Goal: Task Accomplishment & Management: Complete application form

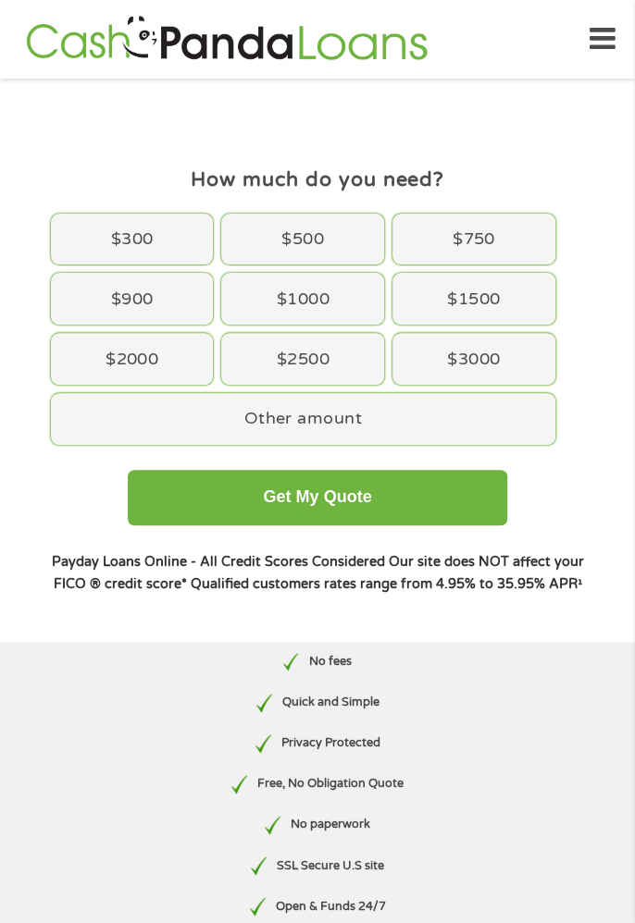
click at [485, 288] on div "$1500" at bounding box center [473, 299] width 163 height 52
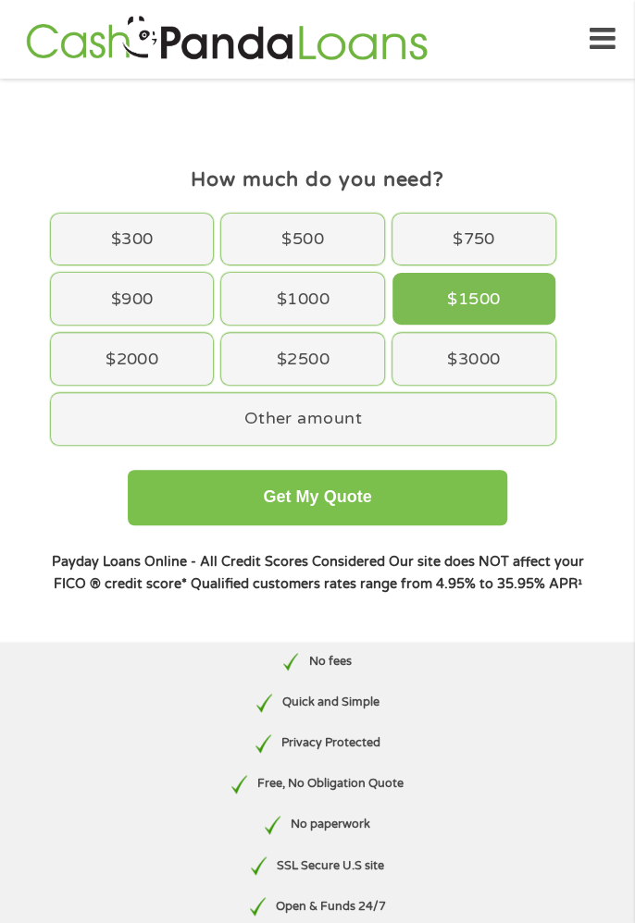
click at [312, 487] on button "Get My Quote" at bounding box center [317, 498] width 379 height 56
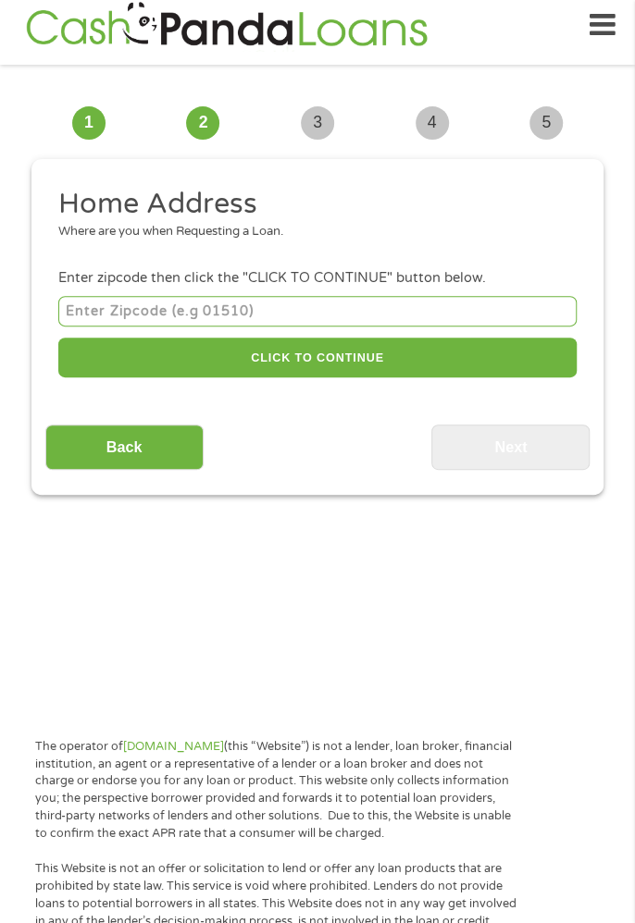
click at [113, 305] on input "number" at bounding box center [317, 311] width 518 height 31
type input "35045"
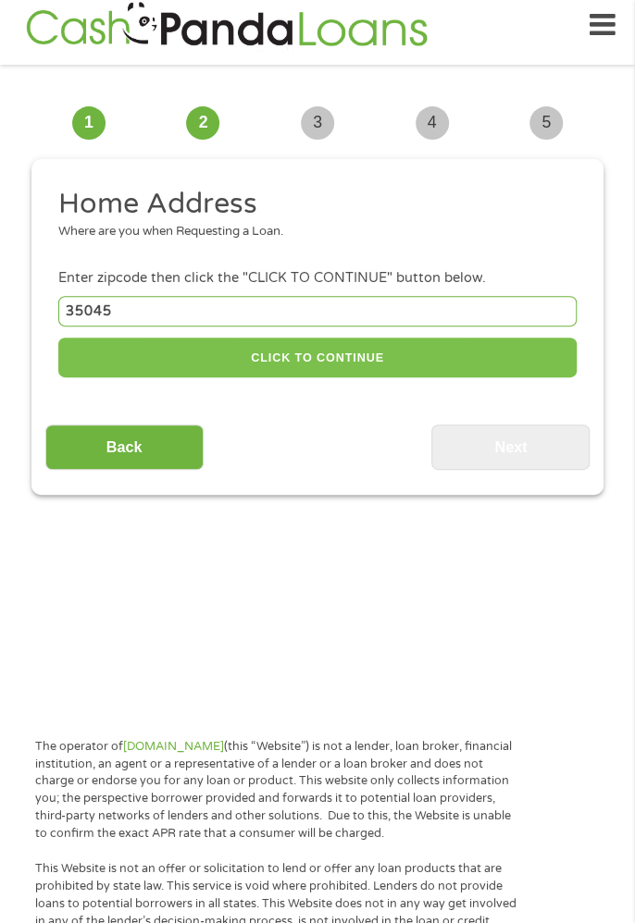
click at [346, 362] on button "CLICK TO CONTINUE" at bounding box center [317, 358] width 518 height 40
type input "35045"
type input "Clanton"
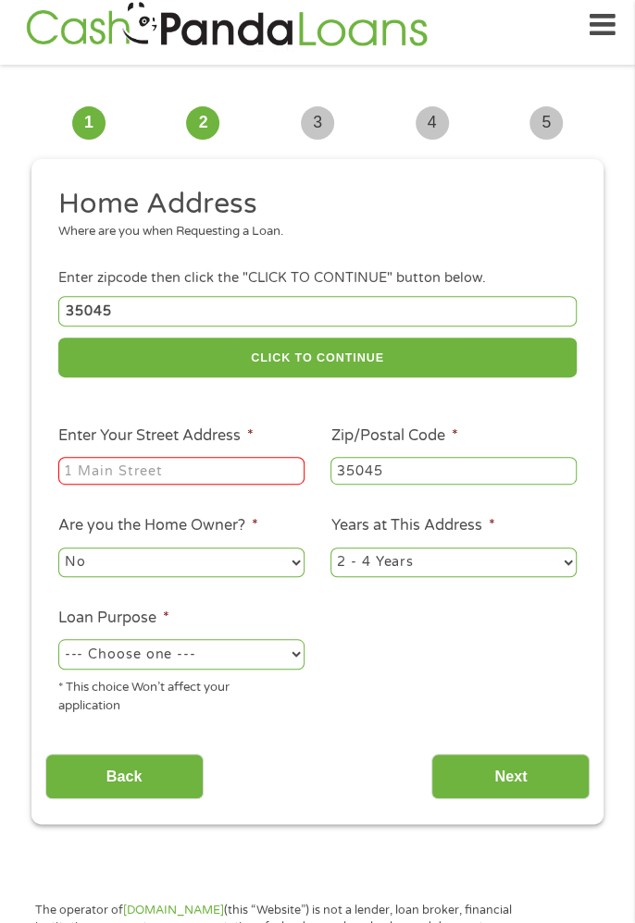
click at [100, 466] on input "Enter Your Street Address *" at bounding box center [181, 471] width 246 height 28
type input "102 3 rd Ave S"
click at [559, 553] on select "1 Year or less 1 - 2 Years 2 - 4 Years Over 4 Years" at bounding box center [453, 563] width 246 height 30
select select "60months"
click at [330, 549] on select "1 Year or less 1 - 2 Years 2 - 4 Years Over 4 Years" at bounding box center [453, 563] width 246 height 30
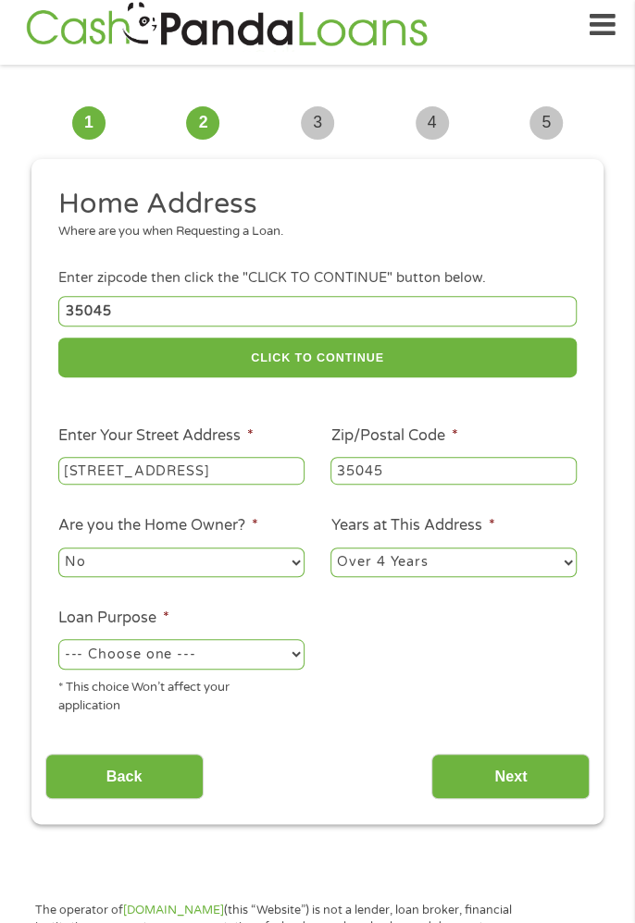
click at [276, 661] on select "--- Choose one --- Pay Bills Debt Consolidation Home Improvement Major Purchase…" at bounding box center [181, 654] width 246 height 30
select select "paybills"
click at [58, 642] on select "--- Choose one --- Pay Bills Debt Consolidation Home Improvement Major Purchase…" at bounding box center [181, 654] width 246 height 30
click at [530, 778] on input "Next" at bounding box center [510, 776] width 158 height 45
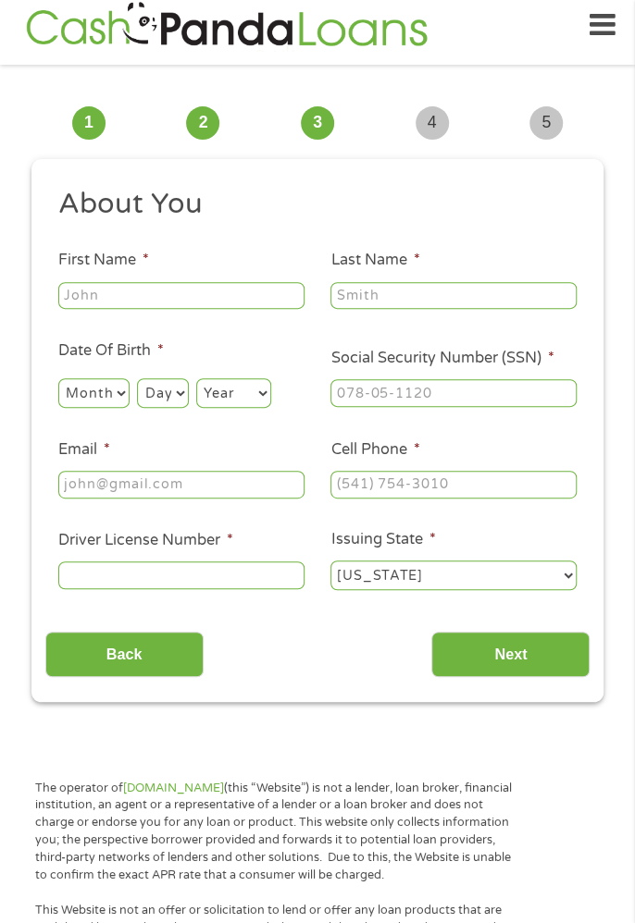
scroll to position [7, 7]
click at [91, 395] on select "Month 1 2 3 4 5 6 7 8 9 10 11 12" at bounding box center [93, 393] width 71 height 30
select select "12"
click at [58, 379] on select "Month 1 2 3 4 5 6 7 8 9 10 11 12" at bounding box center [93, 393] width 71 height 30
click at [157, 392] on select "Day 1 2 3 4 5 6 7 8 9 10 11 12 13 14 15 16 17 18 19 20 21 22 23 24 25 26 27 28 …" at bounding box center [162, 393] width 51 height 30
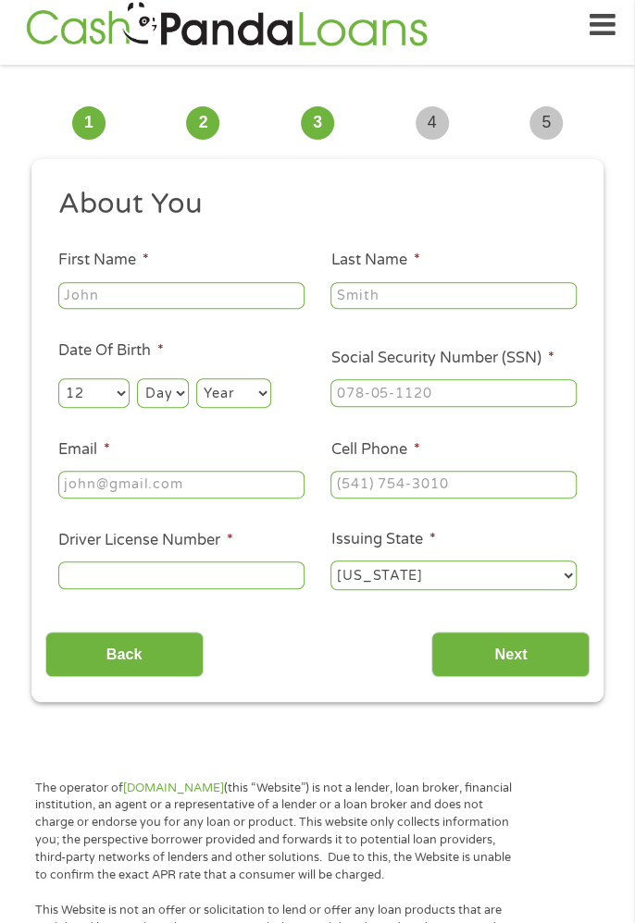
select select "12"
click at [138, 379] on select "Day 1 2 3 4 5 6 7 8 9 10 11 12 13 14 15 16 17 18 19 20 21 22 23 24 25 26 27 28 …" at bounding box center [162, 393] width 51 height 30
click at [248, 381] on select "Year 2007 2006 2005 2004 2003 2002 2001 2000 1999 1998 1997 1996 1995 1994 1993…" at bounding box center [233, 393] width 75 height 30
select select "1962"
click at [197, 379] on select "Year 2007 2006 2005 2004 2003 2002 2001 2000 1999 1998 1997 1996 1995 1994 1993…" at bounding box center [233, 393] width 75 height 30
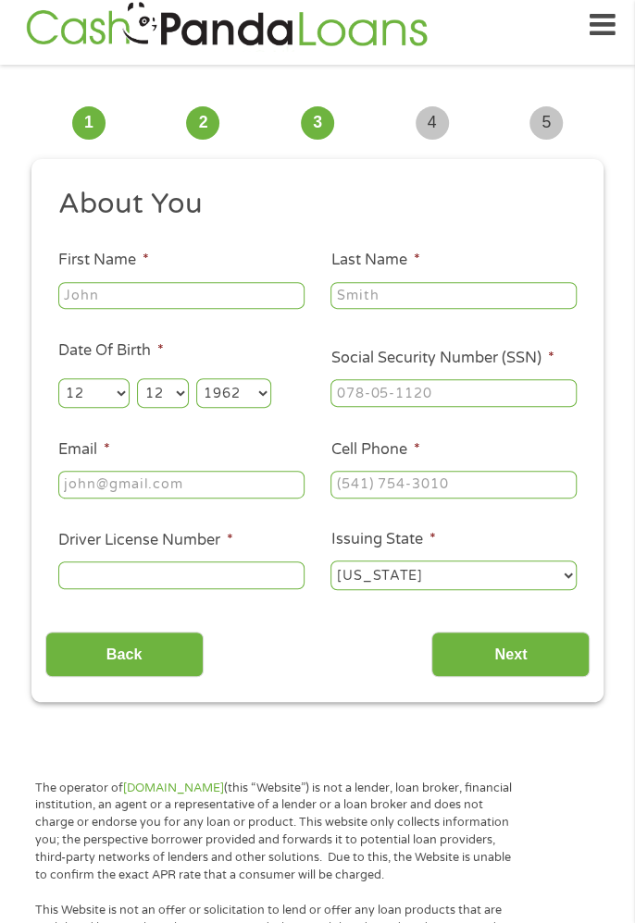
click at [161, 485] on input "Email *" at bounding box center [181, 485] width 246 height 28
type input "granny6264@gmail.com"
type input "Julie"
type input "Smith"
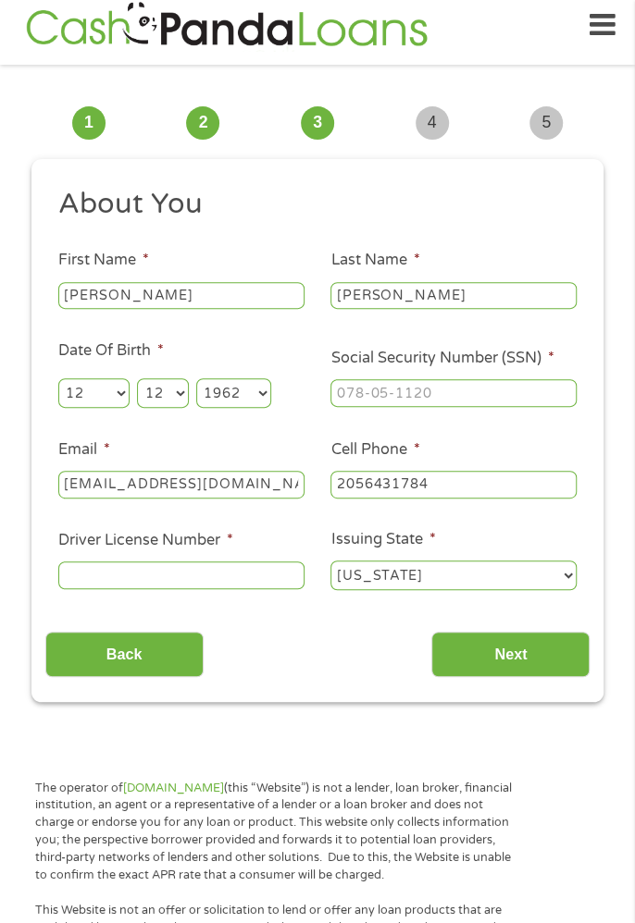
type input "(205) 643-1784"
click at [145, 583] on input "Driver License Number *" at bounding box center [181, 576] width 246 height 28
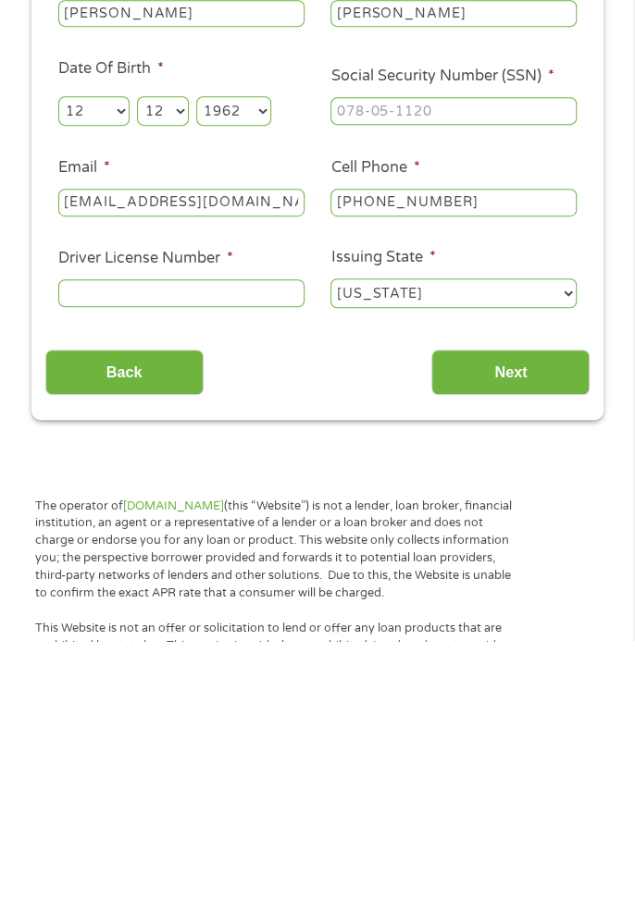
scroll to position [14, 0]
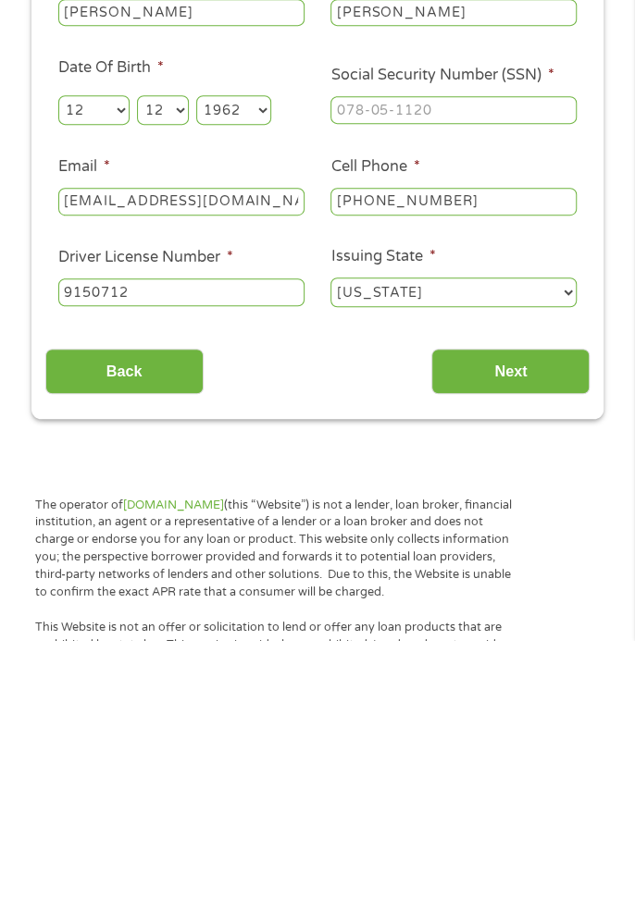
type input "9150712"
click at [376, 395] on input "Social Security Number (SSN) *" at bounding box center [453, 393] width 246 height 28
type input "259-29-3731"
click at [453, 478] on input "(205) 643-1784" at bounding box center [453, 485] width 246 height 28
type input "(205) 632-4060"
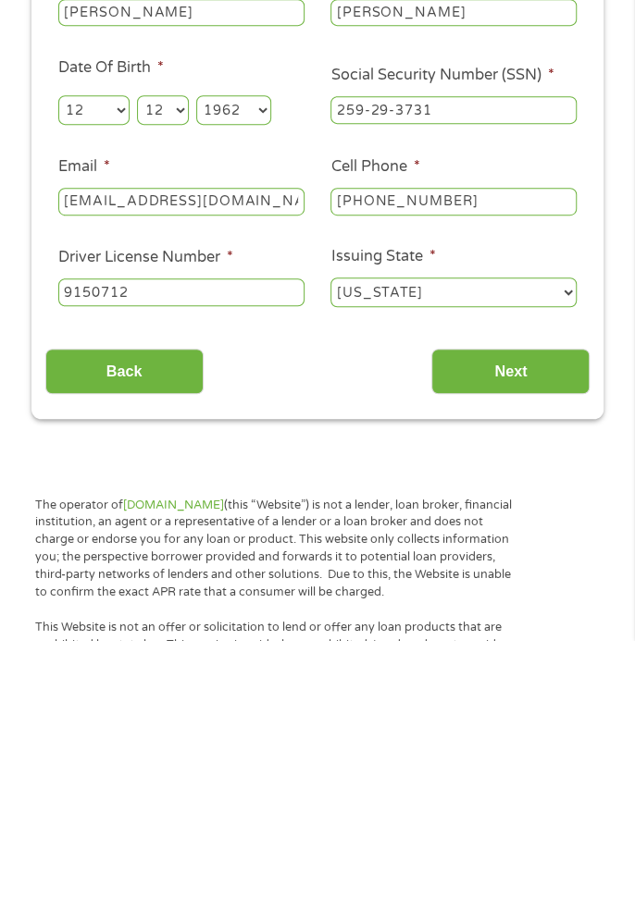
click at [512, 668] on input "Next" at bounding box center [510, 654] width 158 height 45
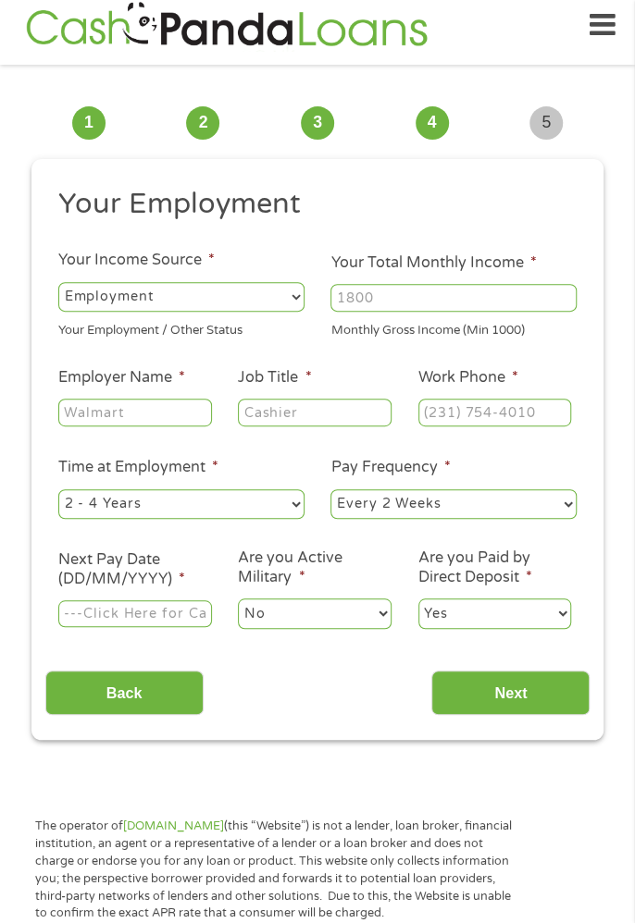
scroll to position [7, 7]
click at [268, 293] on select "--- Choose one --- Employment Self Employed Benefits" at bounding box center [181, 297] width 246 height 30
select select "benefits"
click at [58, 282] on select "--- Choose one --- Employment Self Employed Benefits" at bounding box center [181, 297] width 246 height 30
type input "Other"
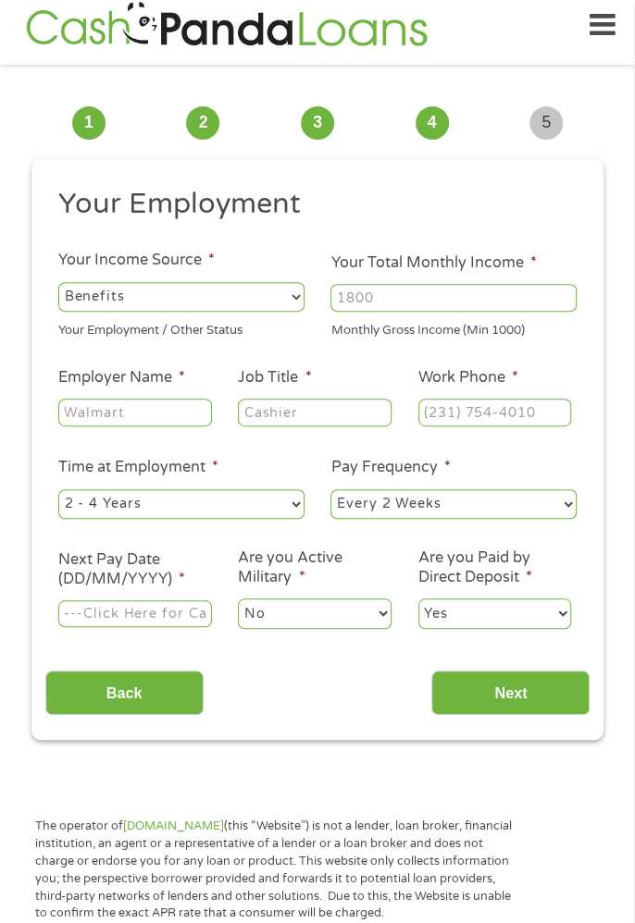
type input "(205) 632-4060"
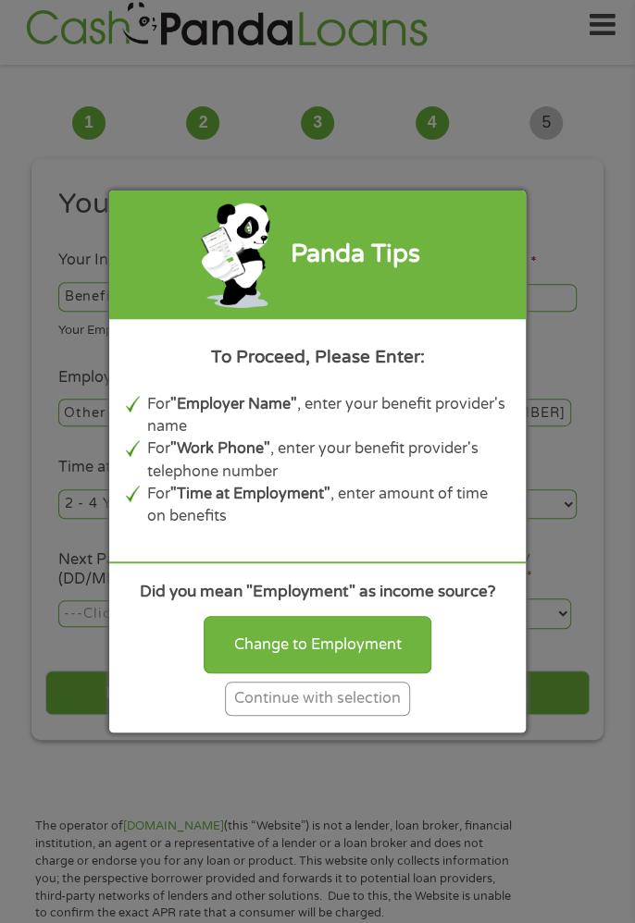
click at [333, 654] on div "Change to Employment" at bounding box center [318, 644] width 228 height 57
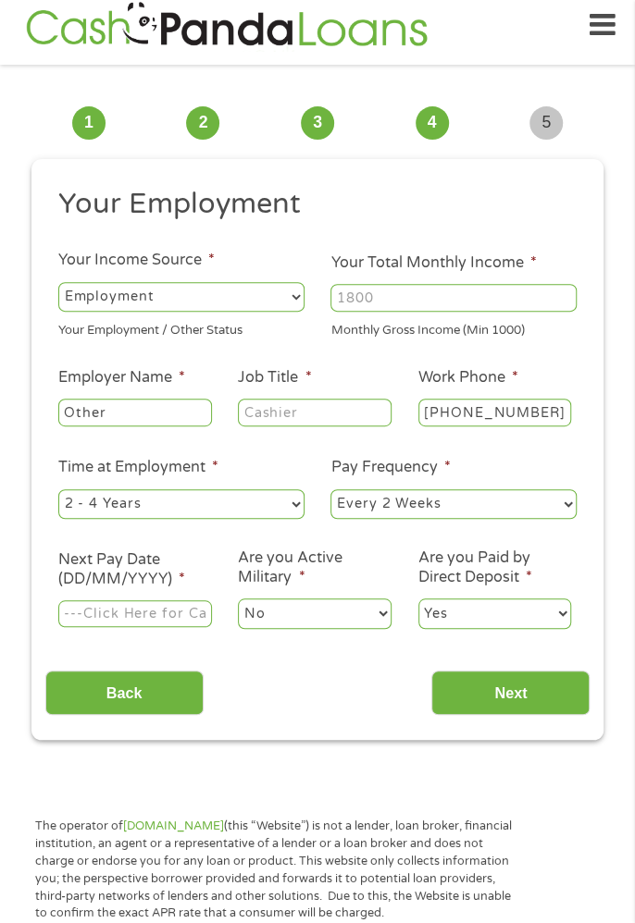
click at [274, 295] on select "--- Choose one --- Employment Self Employed Benefits" at bounding box center [181, 297] width 246 height 30
select select "benefits"
click at [58, 282] on select "--- Choose one --- Employment Self Employed Benefits" at bounding box center [181, 297] width 246 height 30
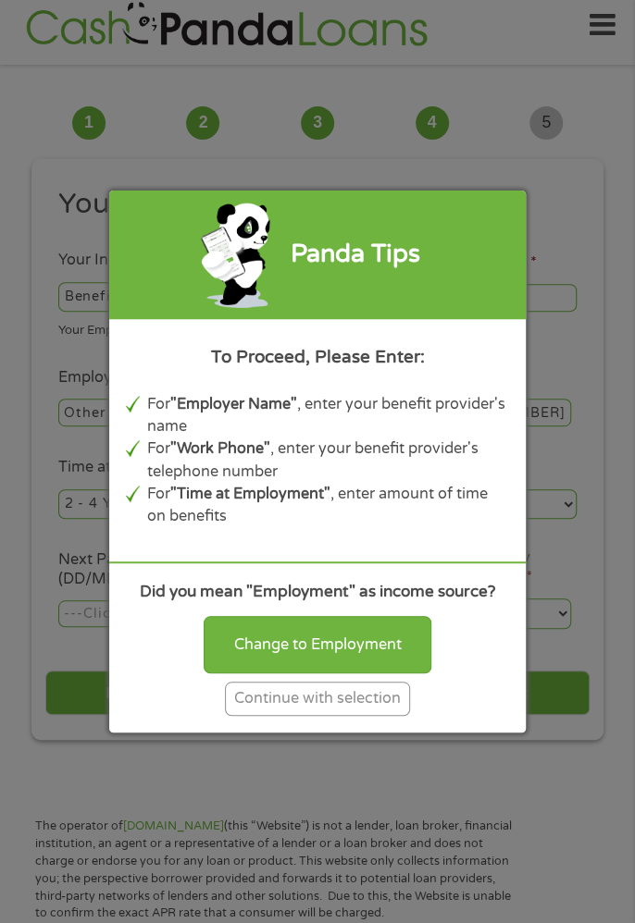
click at [367, 686] on div "Continue with selection" at bounding box center [317, 699] width 185 height 34
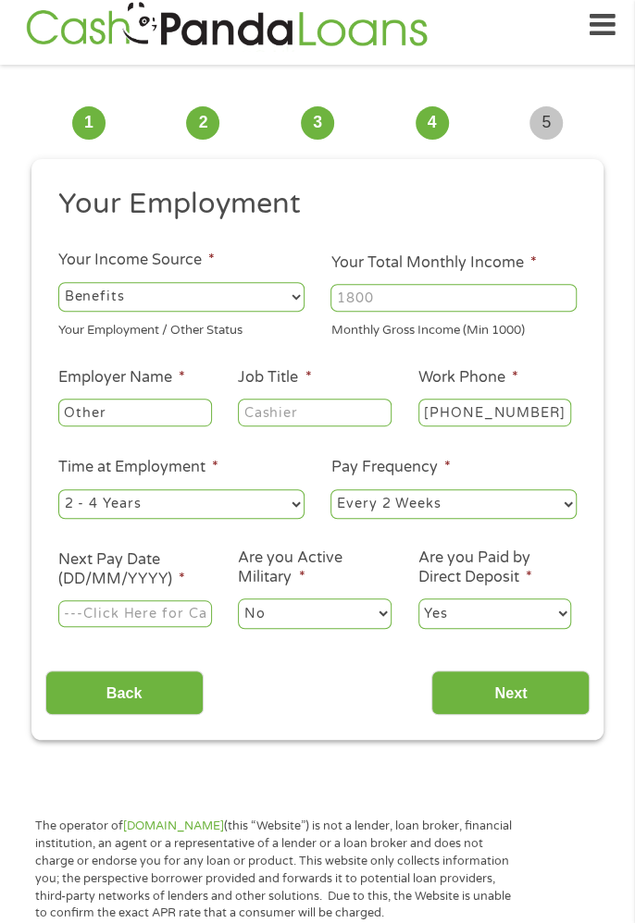
click at [451, 290] on input "Your Total Monthly Income *" at bounding box center [453, 298] width 246 height 28
type input "2384"
click at [107, 418] on input "Other" at bounding box center [135, 413] width 154 height 28
click at [96, 416] on input "Other SSI" at bounding box center [135, 413] width 154 height 28
click at [98, 414] on input "Other SSI" at bounding box center [135, 413] width 154 height 28
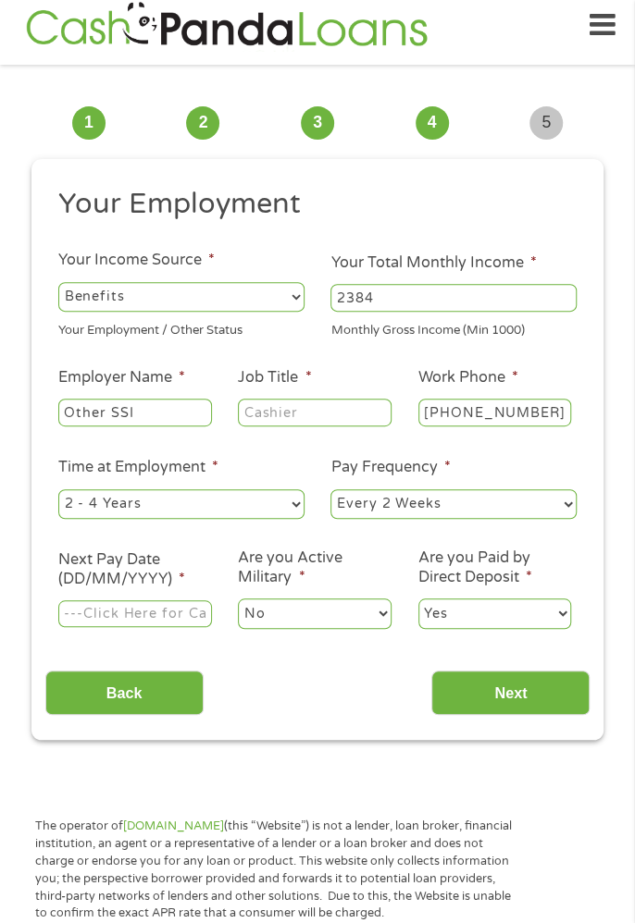
click at [95, 406] on input "Other SSI" at bounding box center [135, 413] width 154 height 28
click at [105, 407] on input "Other SSI" at bounding box center [135, 413] width 154 height 28
type input "SSI"
click at [456, 409] on input "(205) 632-4060" at bounding box center [495, 413] width 154 height 28
type input "(800) 772-1213"
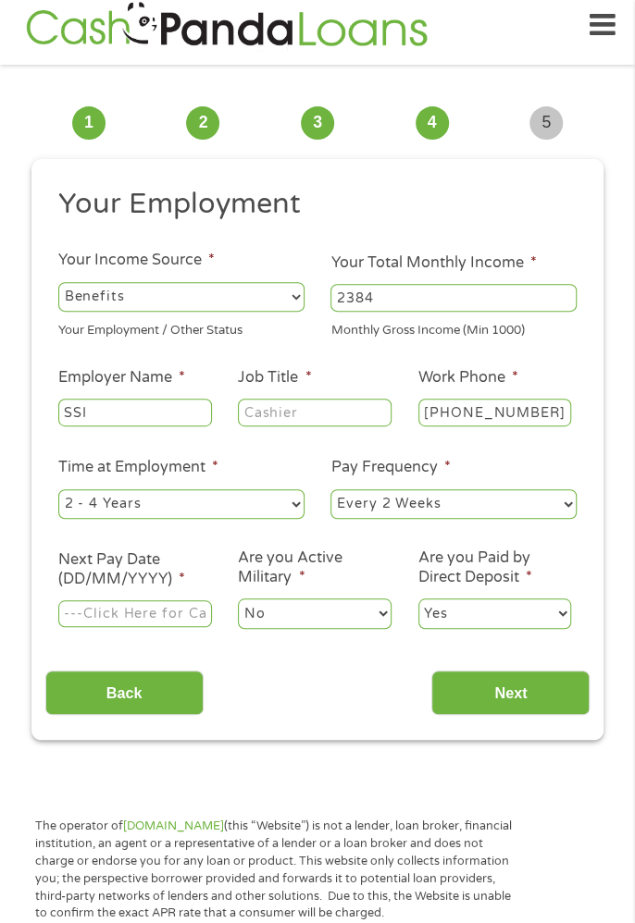
click at [399, 511] on select "--- Choose one --- Every 2 Weeks Every Week Monthly Semi-Monthly" at bounding box center [453, 504] width 246 height 30
select select "monthly"
click at [330, 489] on select "--- Choose one --- Every 2 Weeks Every Week Monthly Semi-Monthly" at bounding box center [453, 504] width 246 height 30
click at [287, 494] on select "--- Choose one --- 1 Year or less 1 - 2 Years 2 - 4 Years Over 4 Years" at bounding box center [181, 504] width 246 height 30
select select "60months"
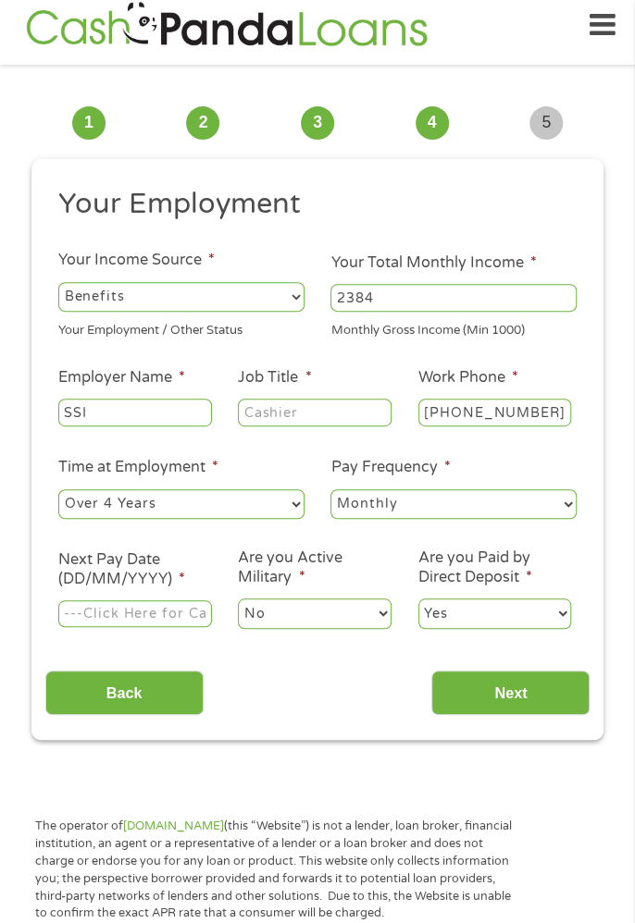
click at [58, 489] on select "--- Choose one --- 1 Year or less 1 - 2 Years 2 - 4 Years Over 4 Years" at bounding box center [181, 504] width 246 height 30
click at [283, 407] on input "Job Title *" at bounding box center [315, 413] width 154 height 28
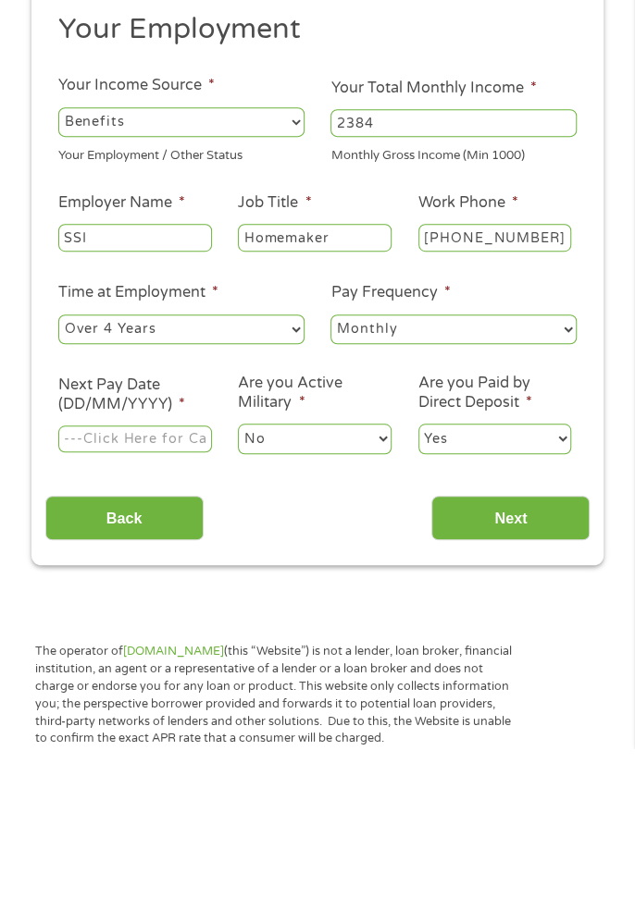
scroll to position [14, 0]
type input "Homemaker"
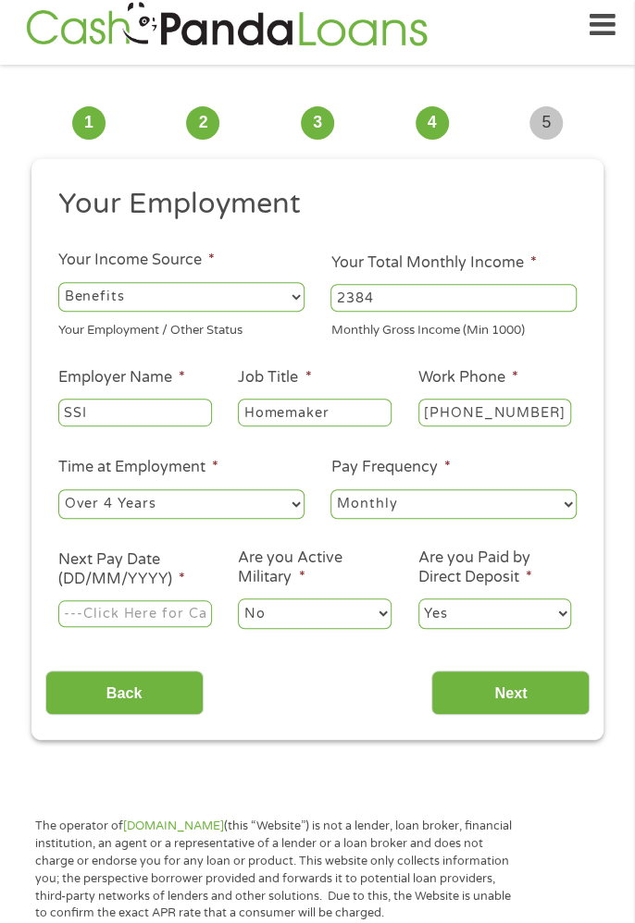
click at [71, 615] on input "Next Pay Date (DD/MM/YYYY) *" at bounding box center [135, 614] width 154 height 28
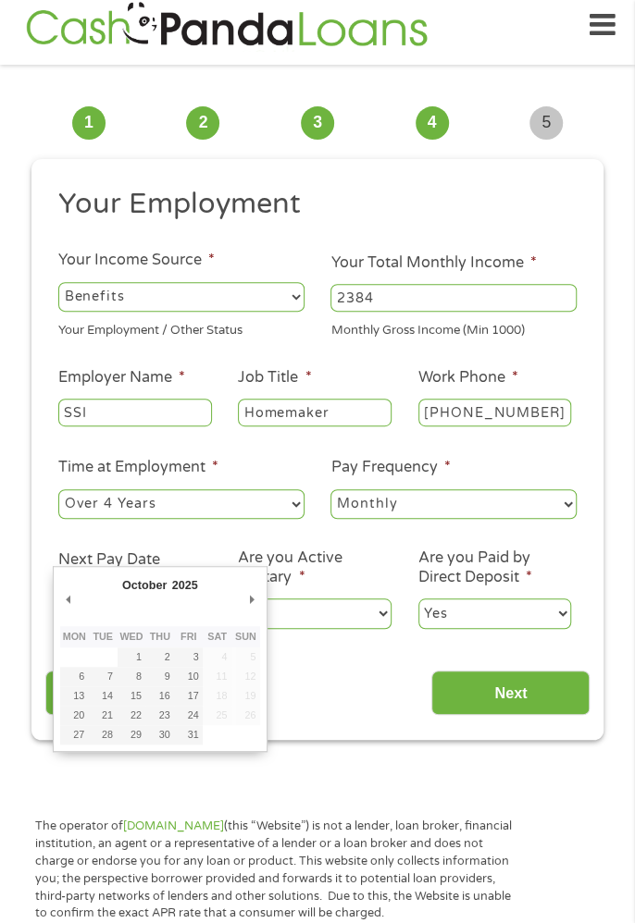
type input "02/10/2025"
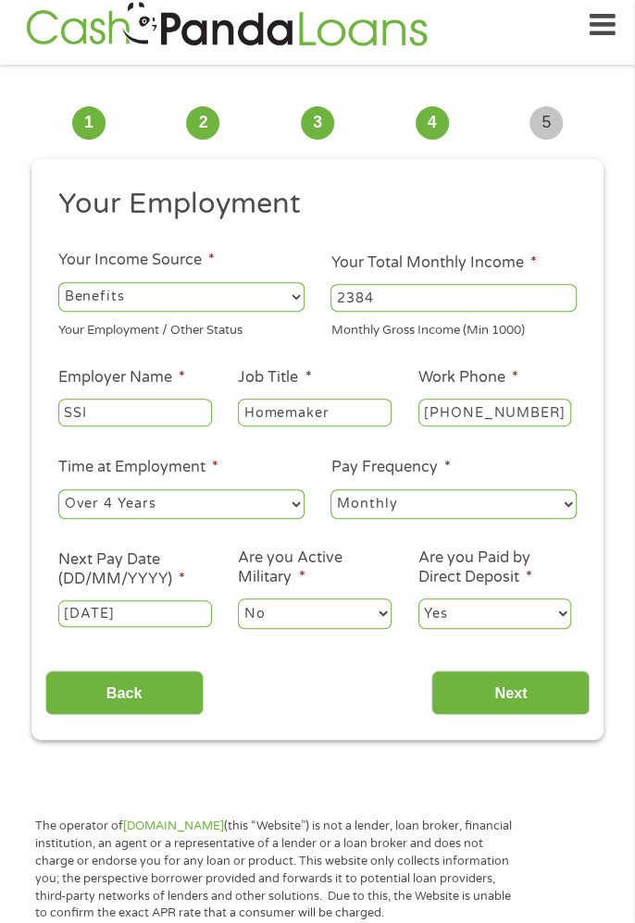
click at [501, 694] on input "Next" at bounding box center [510, 693] width 158 height 45
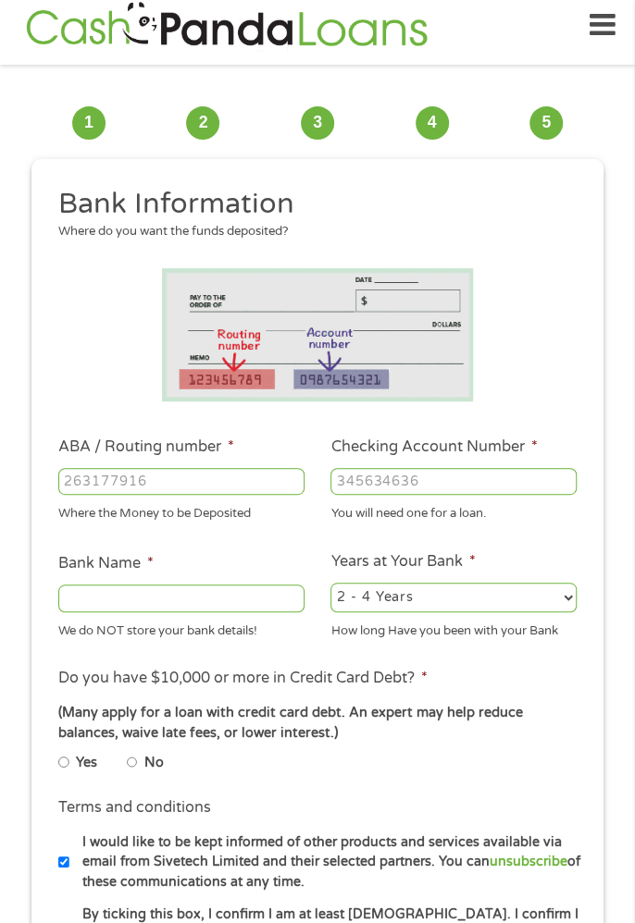
scroll to position [7, 7]
click at [130, 773] on input "No" at bounding box center [132, 762] width 11 height 22
radio input "true"
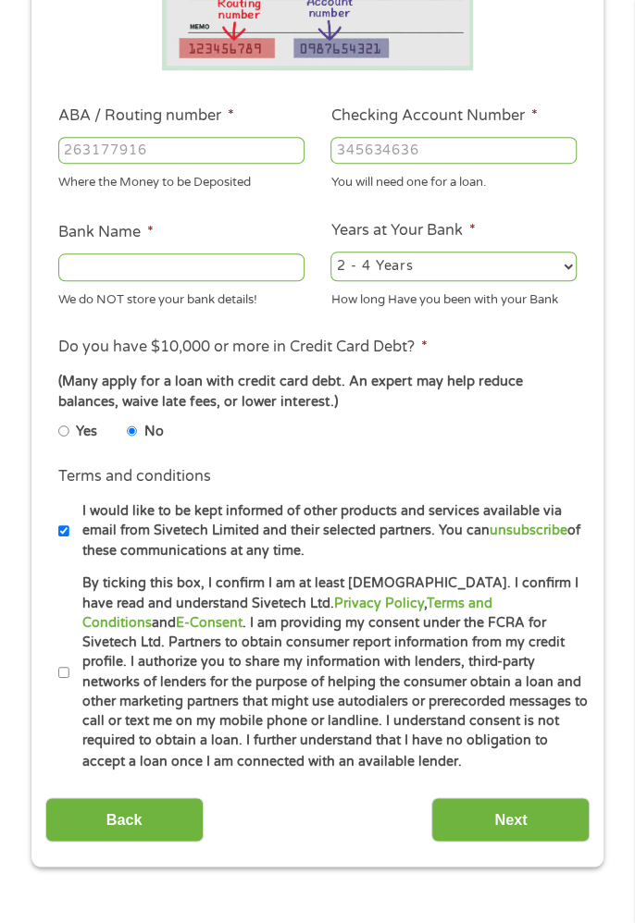
scroll to position [346, 0]
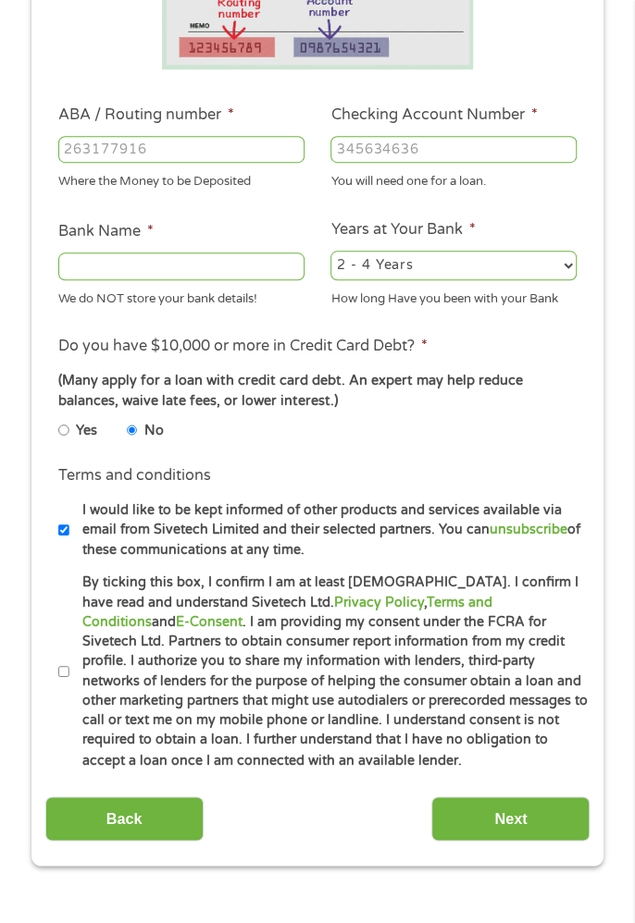
click at [522, 838] on input "Next" at bounding box center [510, 818] width 158 height 45
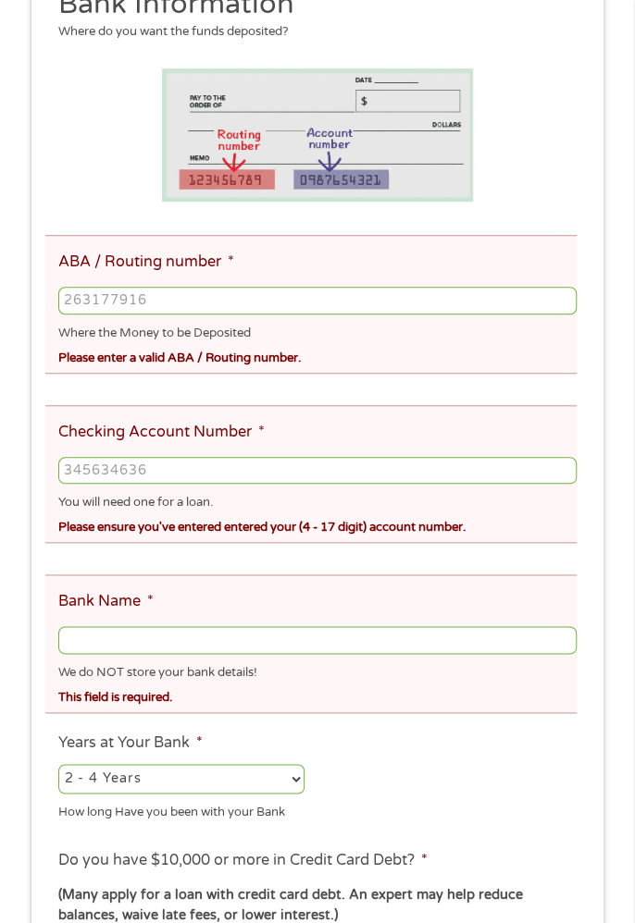
scroll to position [14, 0]
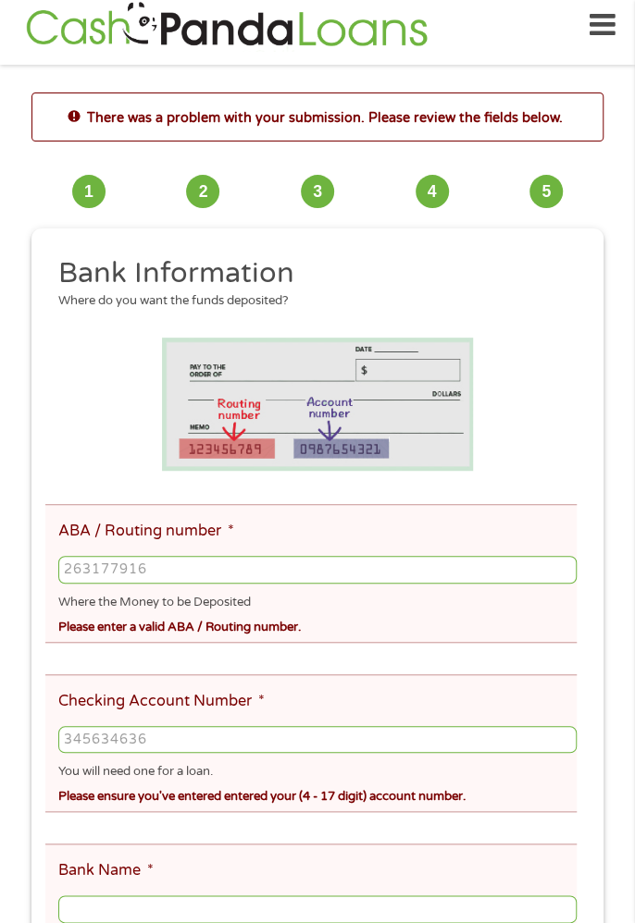
click at [95, 572] on input "ABA / Routing number *" at bounding box center [317, 570] width 518 height 28
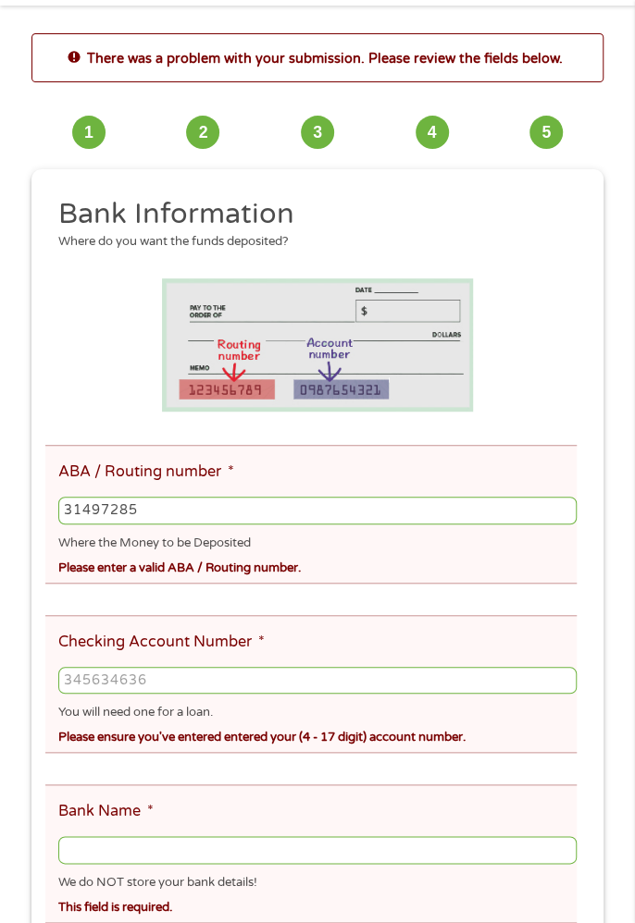
type input "314972853"
type input "WOODFOREST NATIONAL BANK"
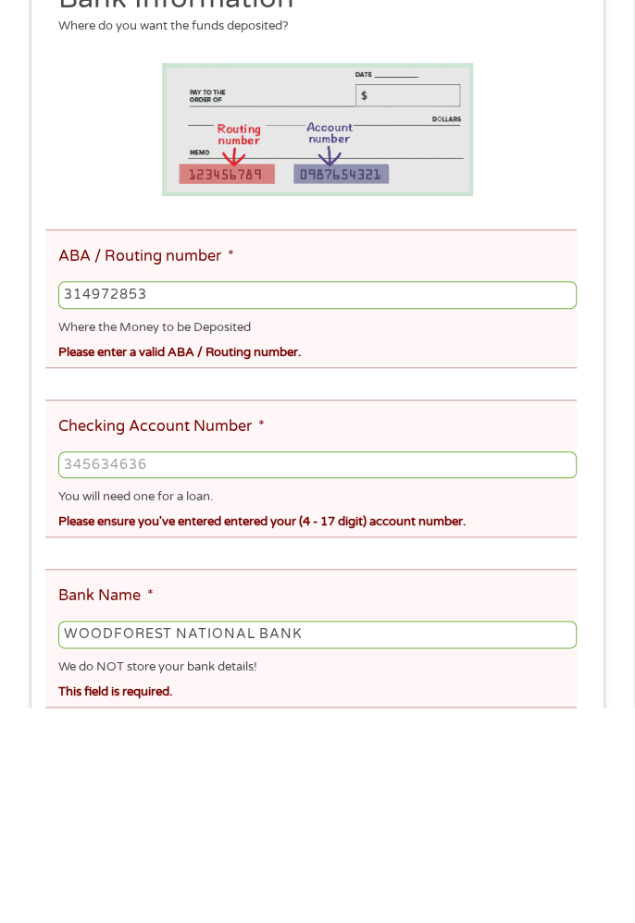
type input "314972853"
click at [115, 686] on input "Checking Account Number *" at bounding box center [317, 681] width 518 height 28
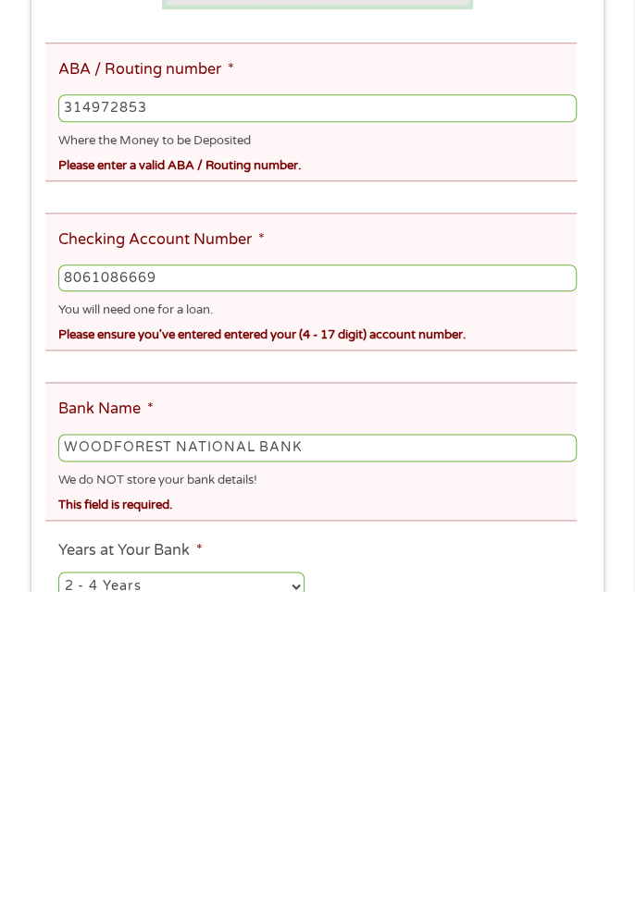
scroll to position [145, 0]
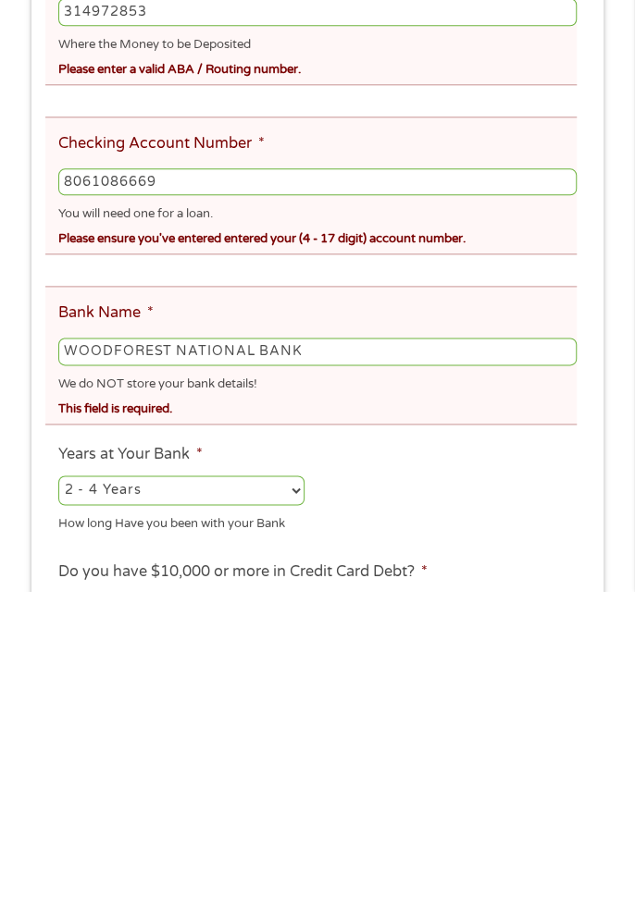
type input "8061086669"
click at [281, 823] on select "2 - 4 Years 6 - 12 Months 1 - 2 Years Over 4 Years" at bounding box center [181, 823] width 246 height 30
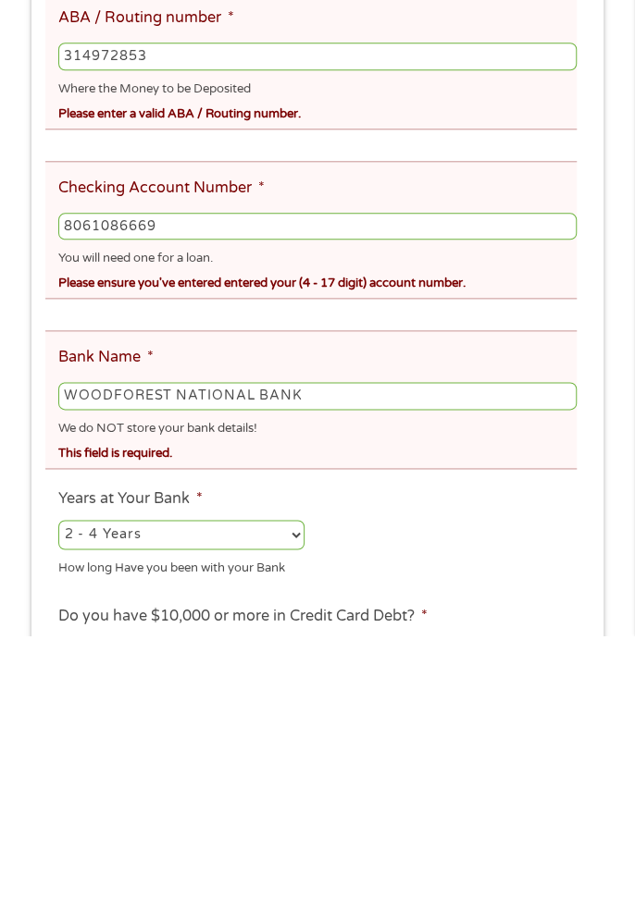
scroll to position [241, 0]
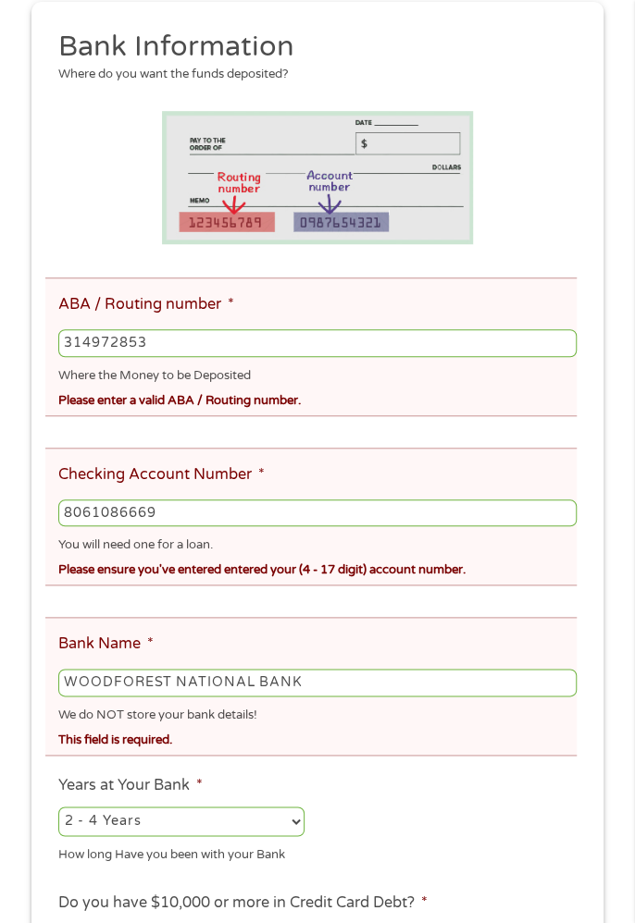
select select "60months"
click at [58, 810] on select "2 - 4 Years 6 - 12 Months 1 - 2 Years Over 4 Years" at bounding box center [181, 822] width 246 height 30
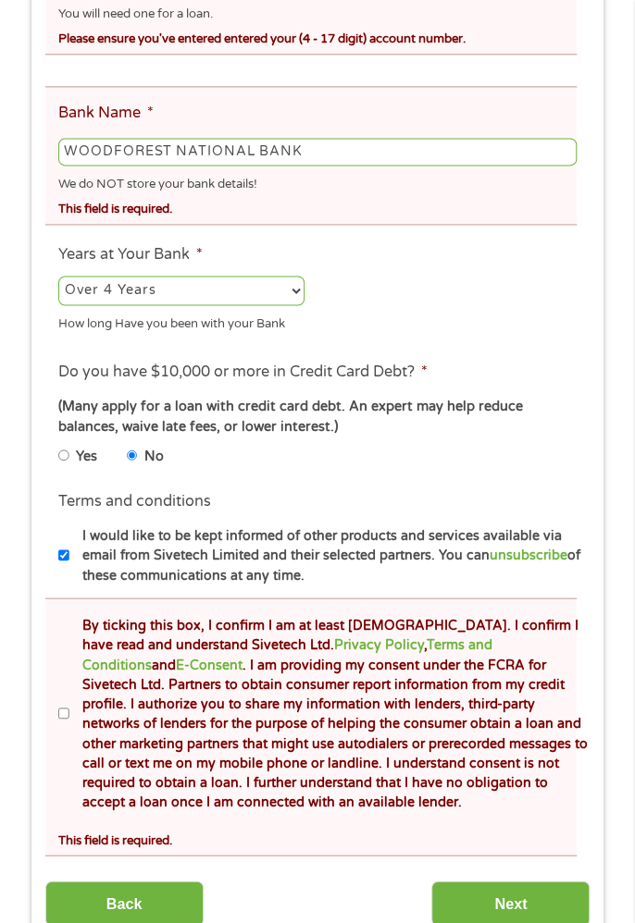
scroll to position [771, 0]
click at [74, 744] on label "By ticking this box, I confirm I am at least 18 years old. I confirm I have rea…" at bounding box center [329, 713] width 521 height 197
click at [69, 724] on input "By ticking this box, I confirm I am at least 18 years old. I confirm I have rea…" at bounding box center [63, 713] width 11 height 22
checkbox input "true"
click at [504, 922] on input "Next" at bounding box center [510, 903] width 158 height 45
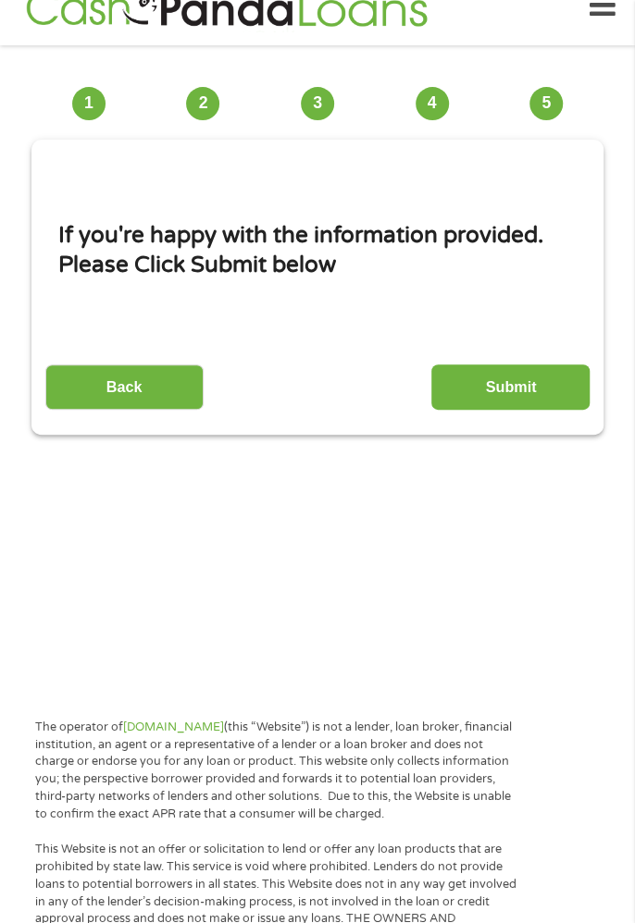
scroll to position [14, 0]
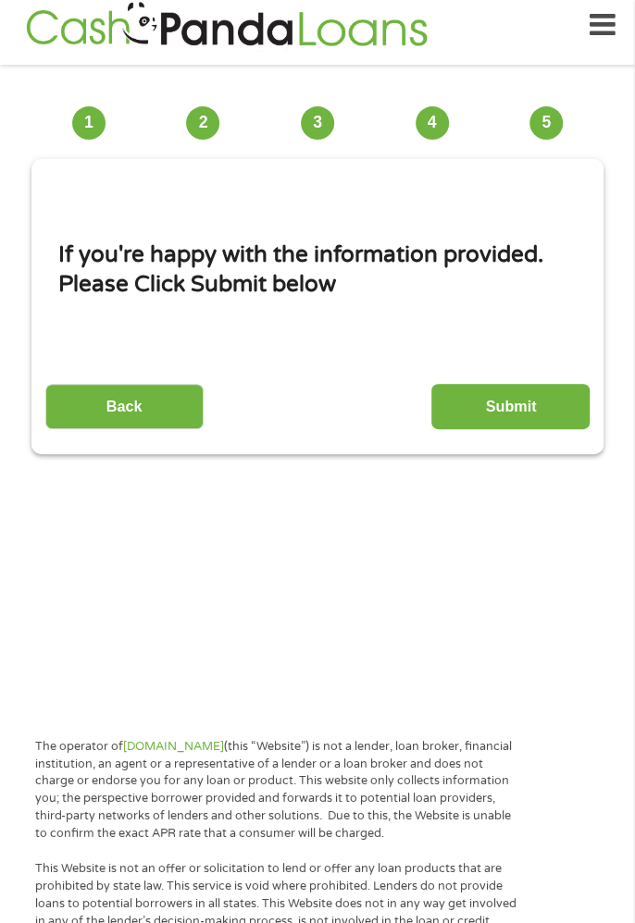
click at [523, 413] on input "Submit" at bounding box center [510, 406] width 158 height 45
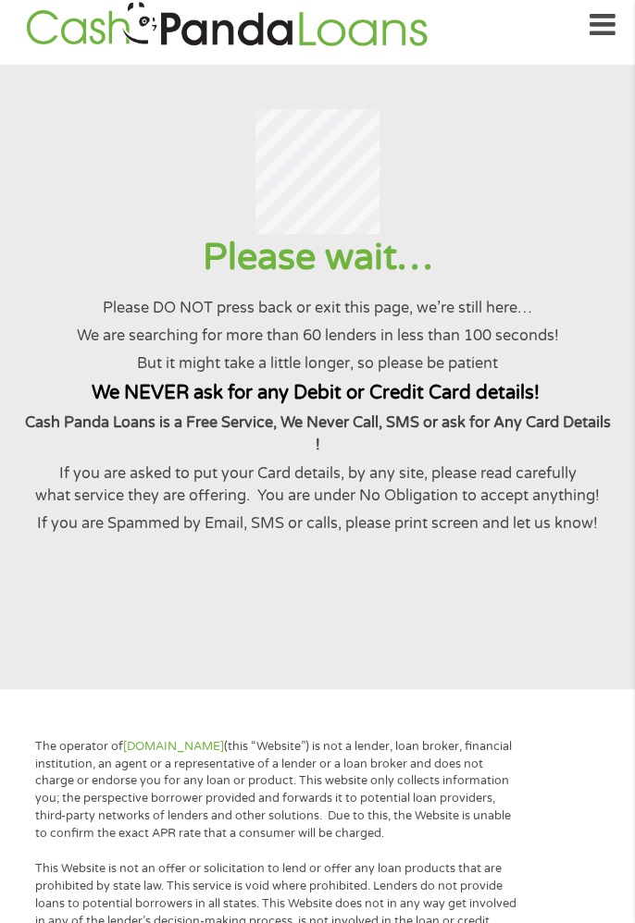
scroll to position [0, 0]
